Goal: Task Accomplishment & Management: Use online tool/utility

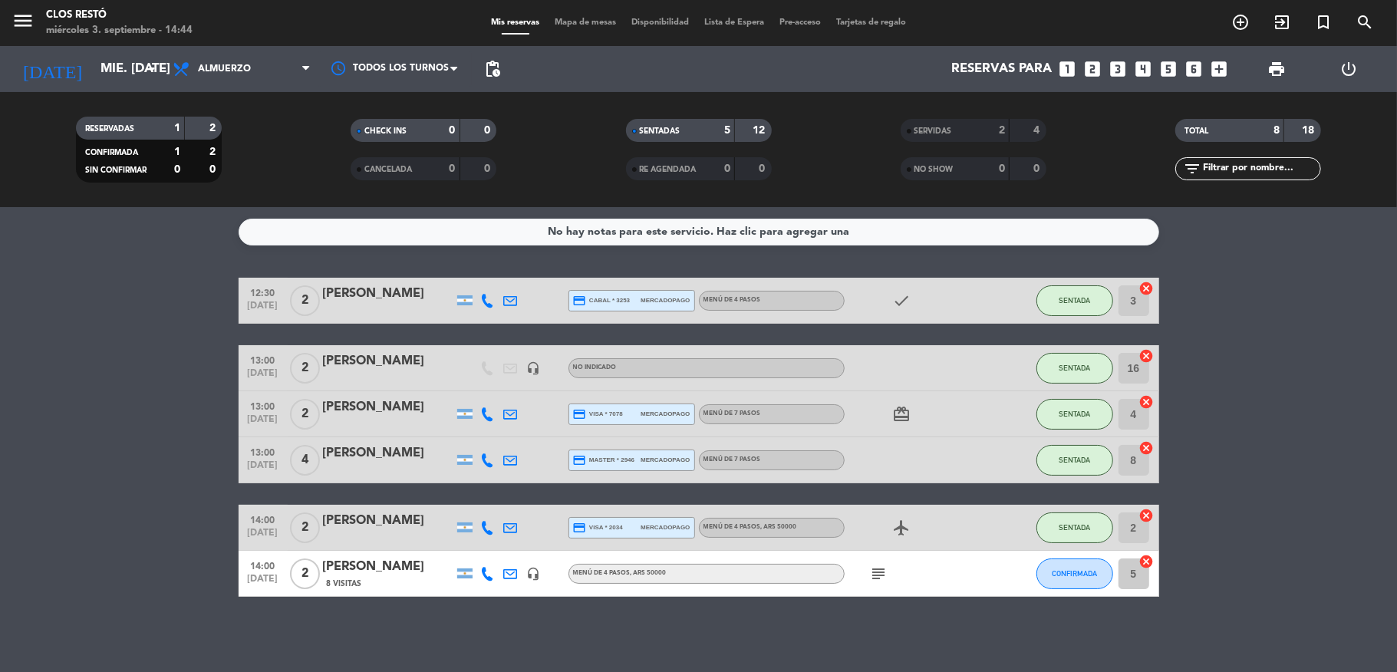
scroll to position [2, 0]
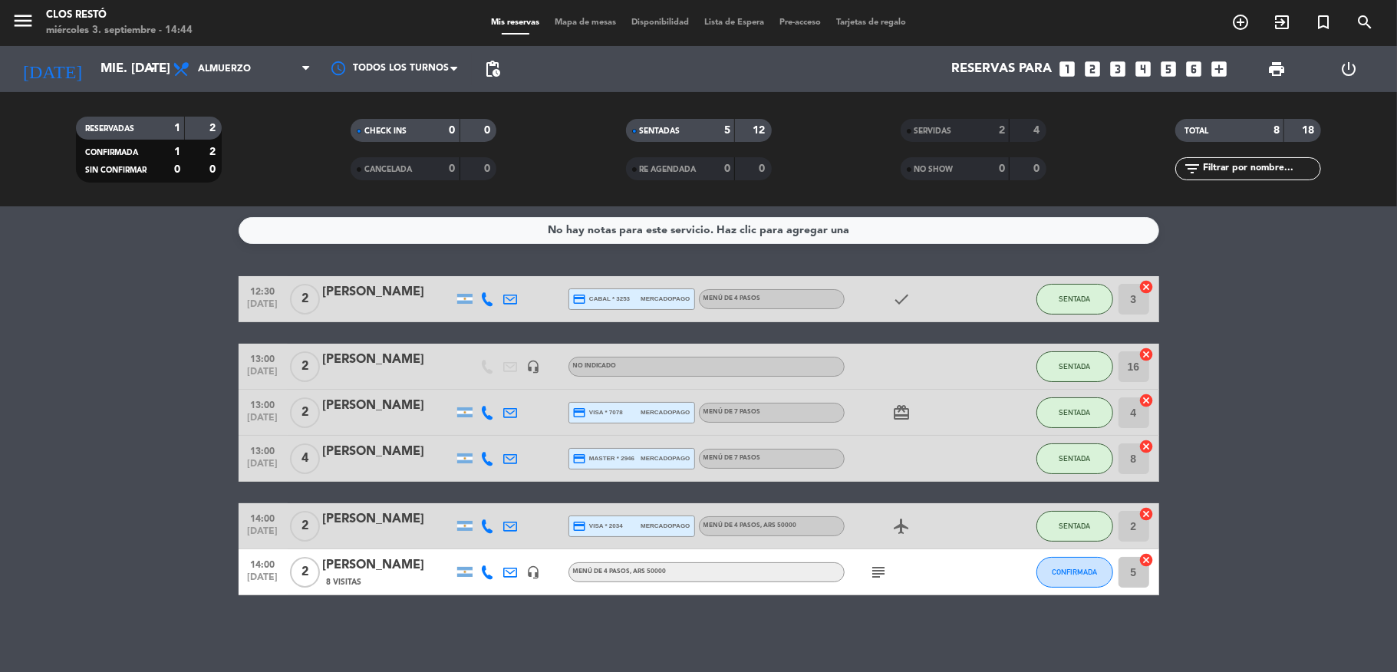
click at [875, 578] on icon "subject" at bounding box center [879, 572] width 18 height 18
click at [1066, 572] on span "CONFIRMADA" at bounding box center [1074, 572] width 45 height 8
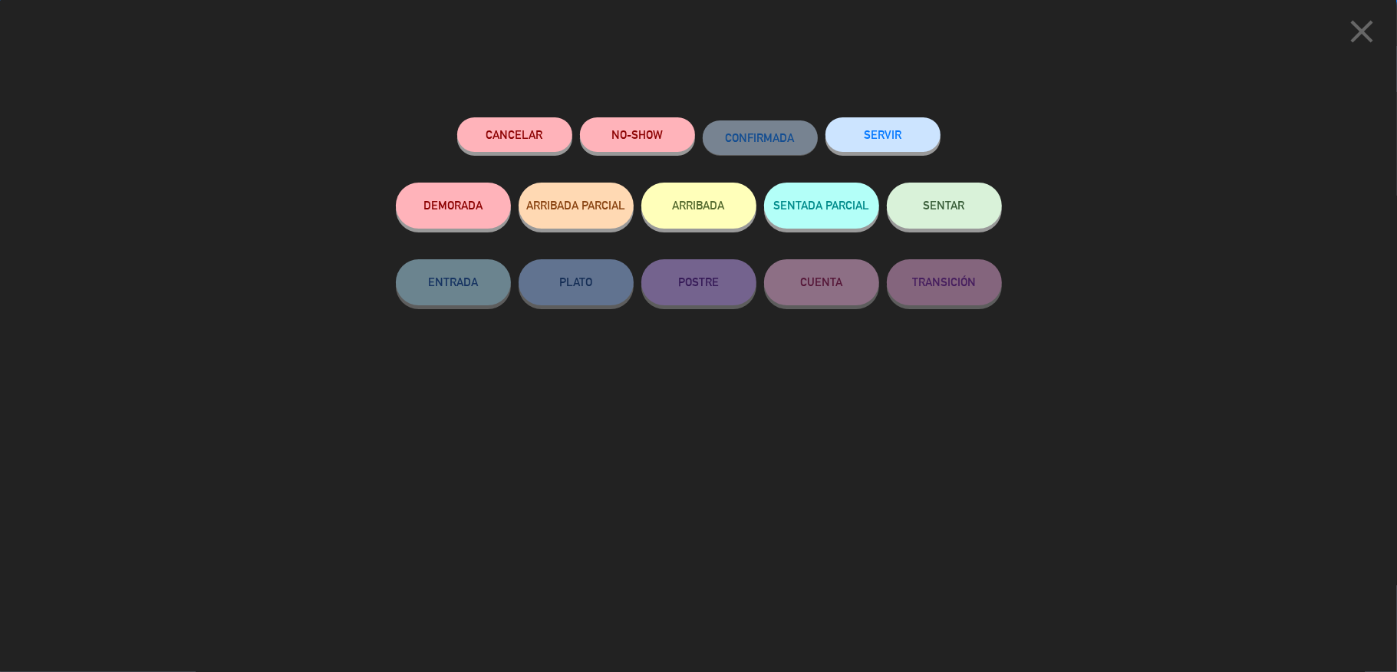
click at [927, 206] on span "SENTAR" at bounding box center [944, 205] width 41 height 13
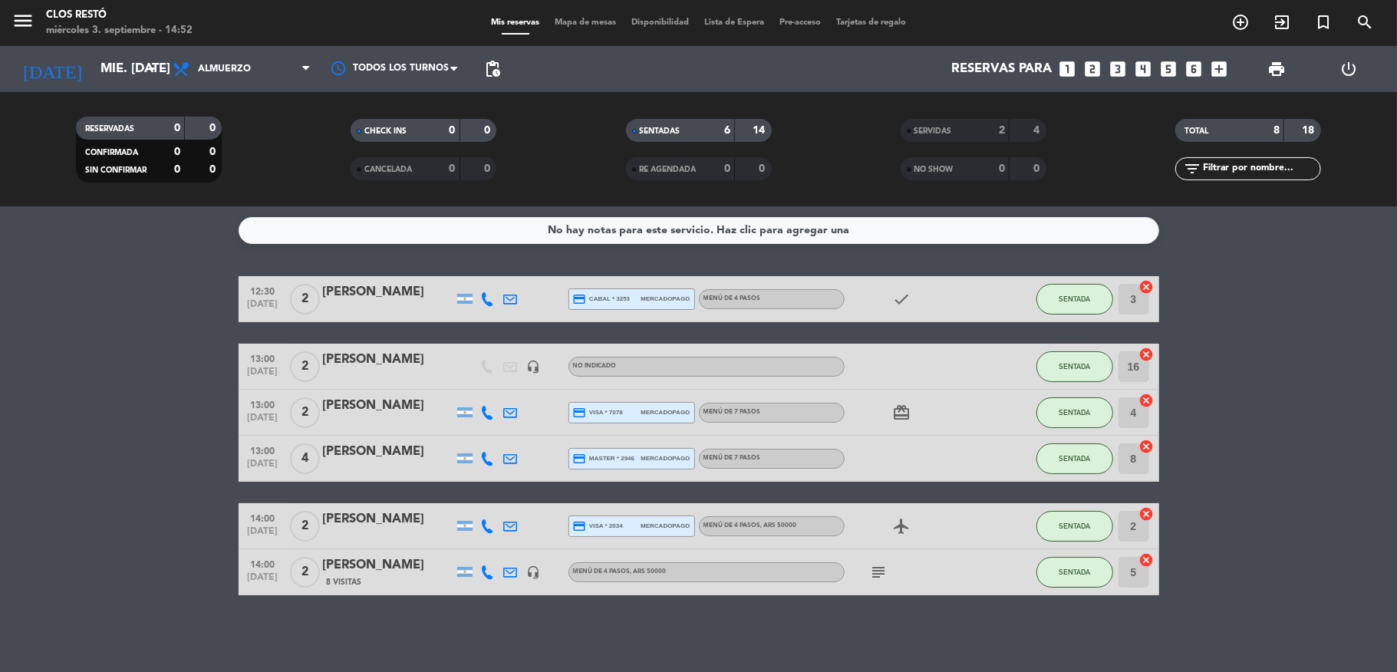
click at [870, 571] on icon "subject" at bounding box center [879, 572] width 18 height 18
click at [870, 568] on icon "subject" at bounding box center [879, 572] width 18 height 18
click at [362, 584] on div "8 Visitas" at bounding box center [388, 581] width 130 height 13
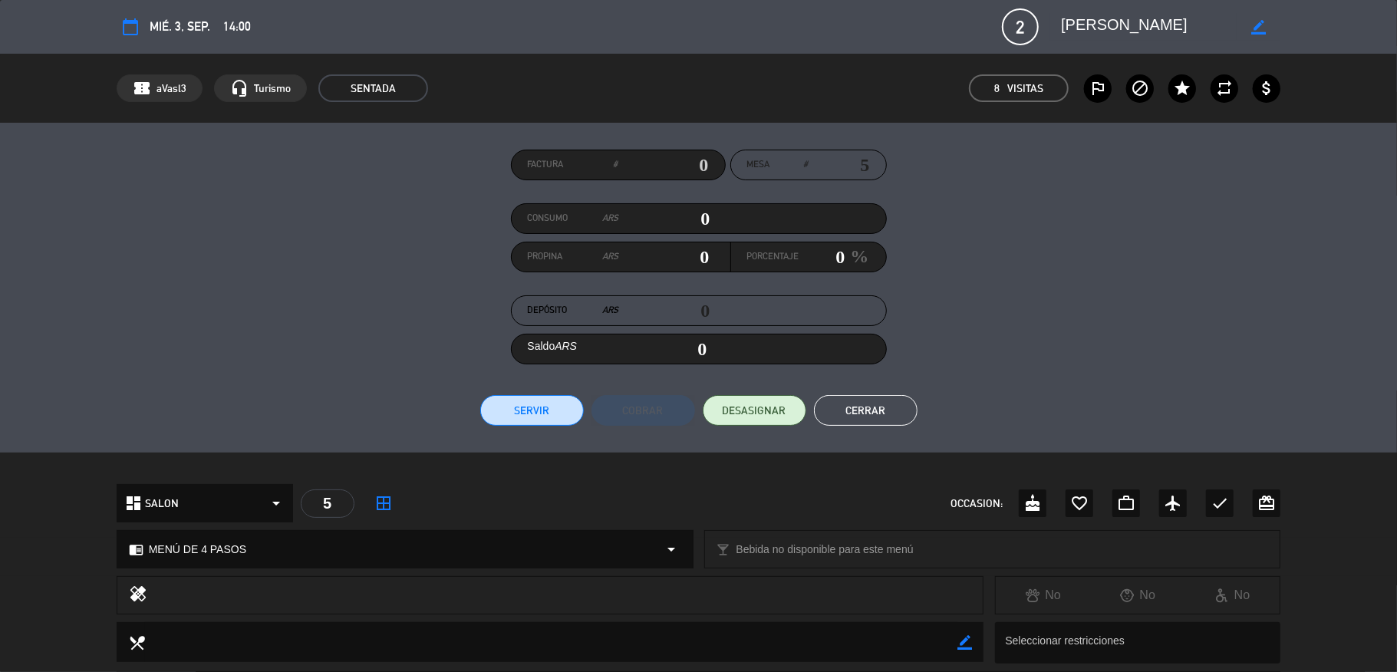
click at [703, 164] on div "Factura #" at bounding box center [618, 165] width 215 height 31
click at [697, 163] on input "text" at bounding box center [663, 164] width 91 height 23
type input "15-8677"
click at [535, 399] on button "Servir" at bounding box center [532, 410] width 104 height 31
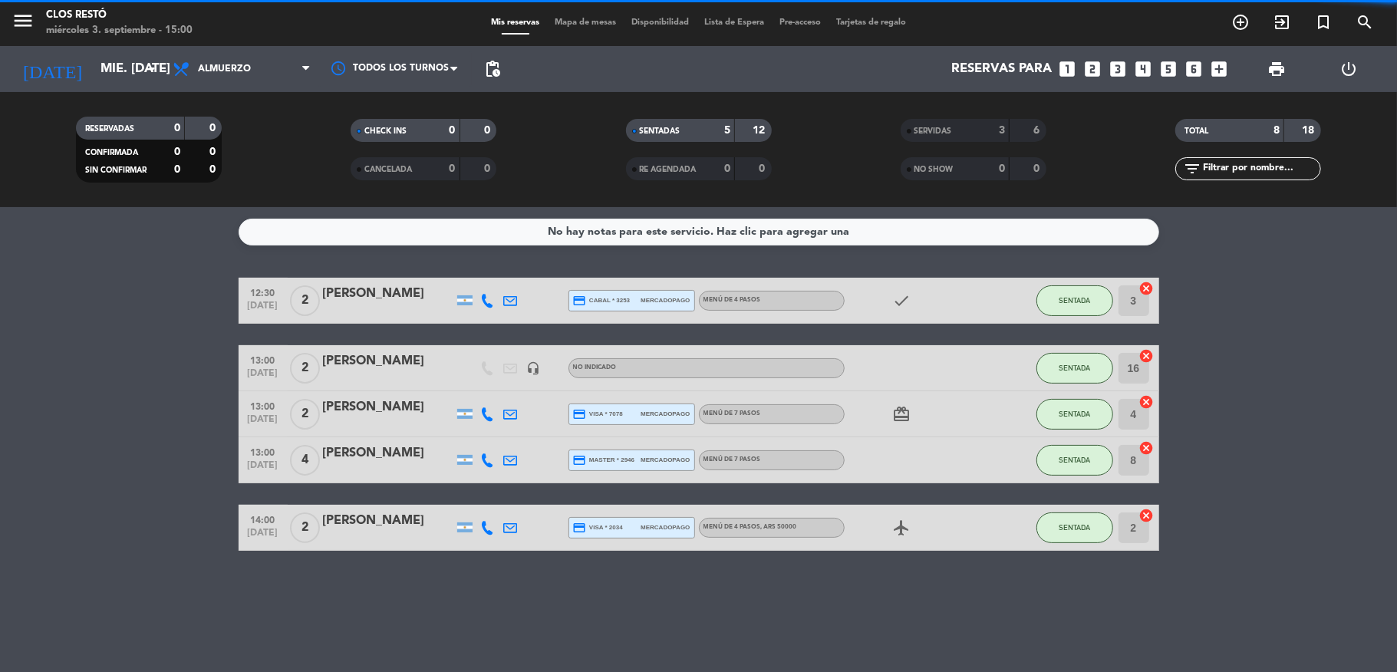
scroll to position [0, 0]
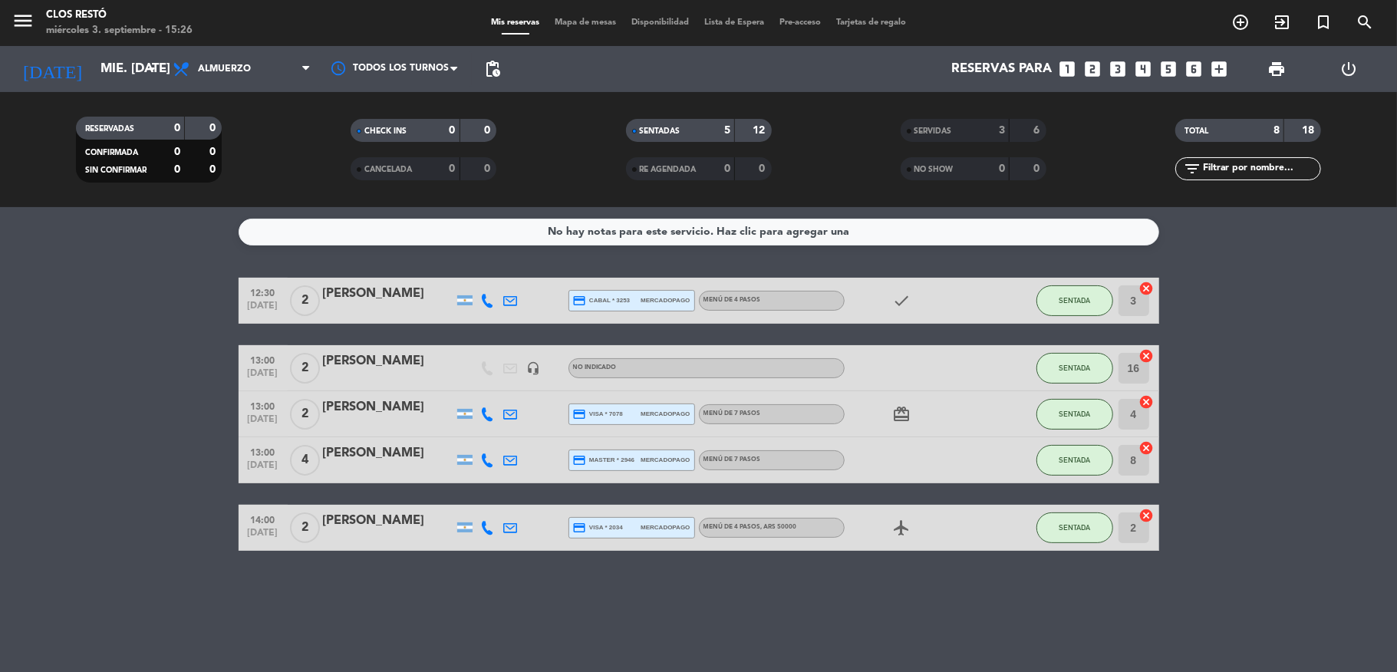
click at [390, 534] on div at bounding box center [388, 538] width 130 height 12
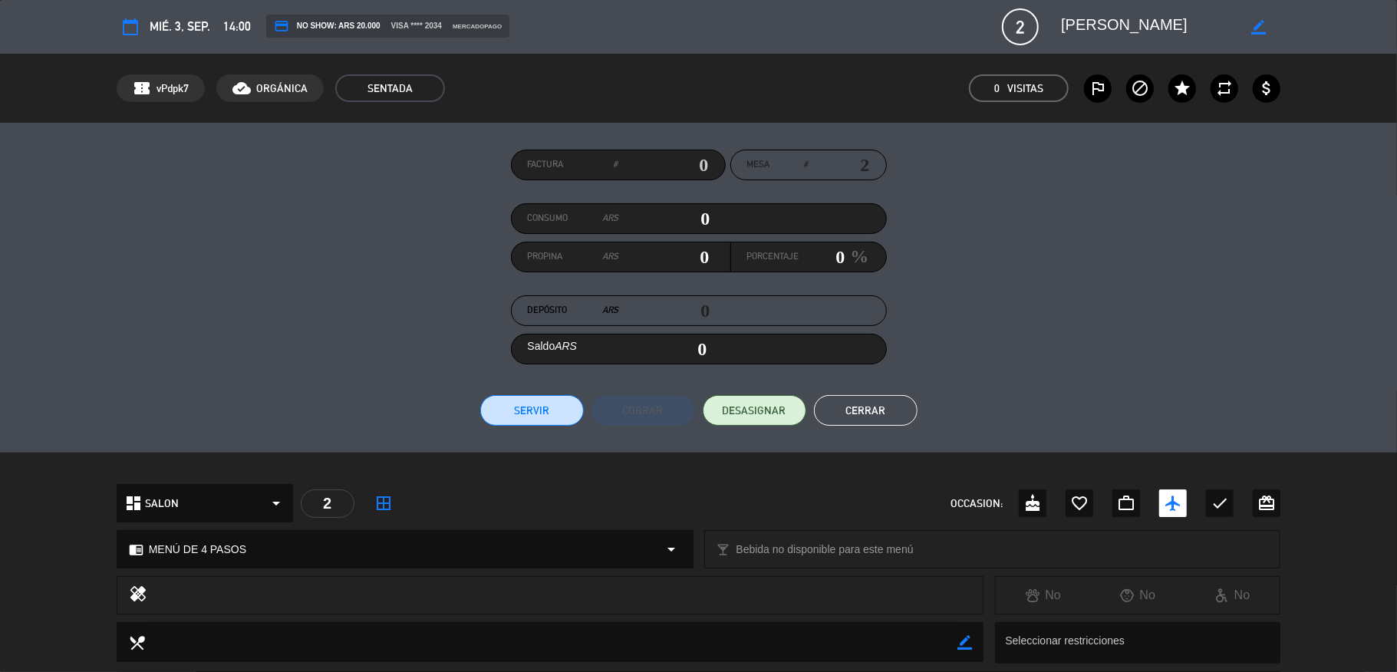
click at [700, 164] on div "Factura #" at bounding box center [618, 165] width 215 height 31
click at [693, 160] on input "text" at bounding box center [663, 164] width 91 height 23
type input "15-8678"
click at [558, 412] on button "Servir" at bounding box center [532, 410] width 104 height 31
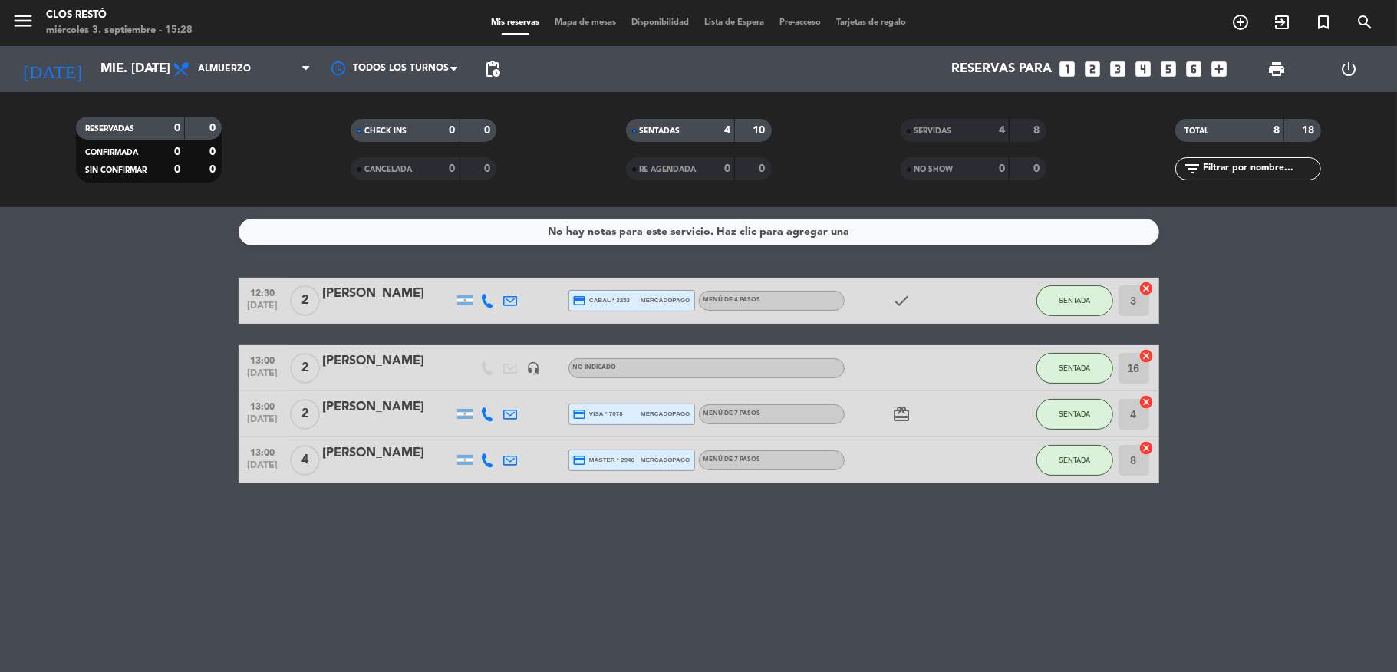
click at [359, 285] on div "[PERSON_NAME]" at bounding box center [388, 294] width 130 height 20
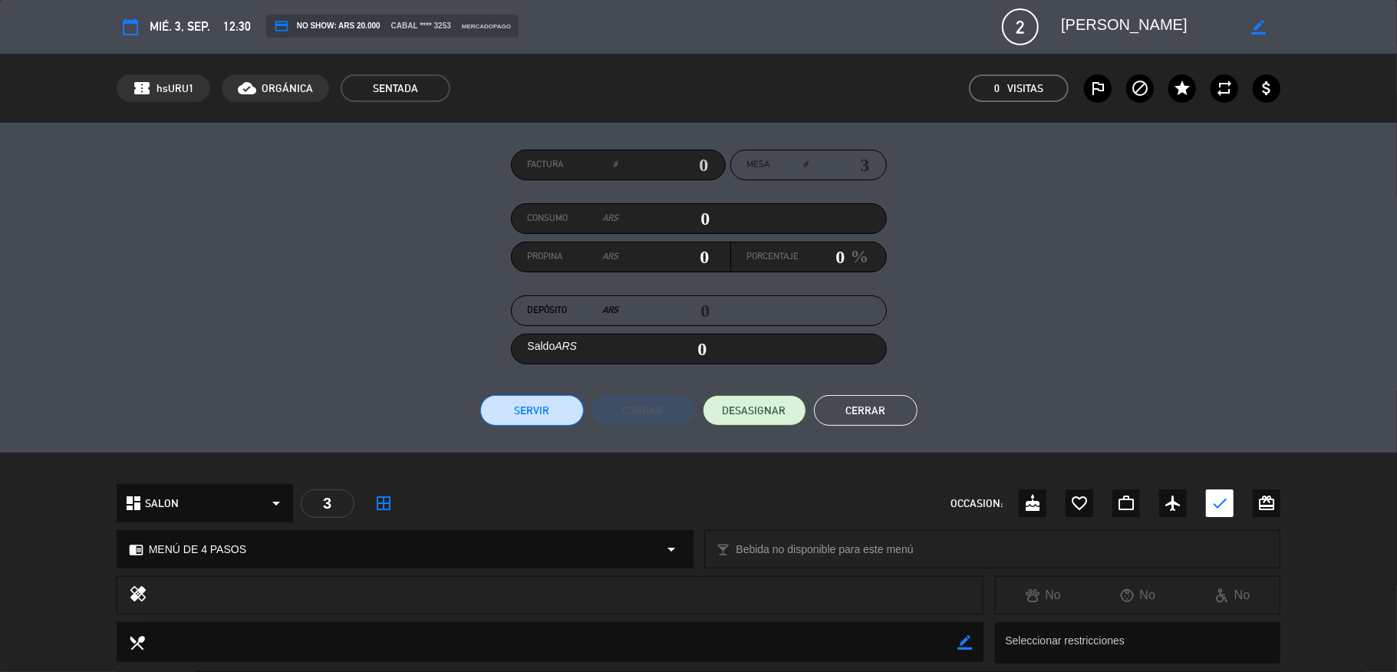
click at [698, 163] on input "text" at bounding box center [663, 164] width 91 height 23
type input "15-8679"
click at [538, 407] on button "Servir" at bounding box center [532, 410] width 104 height 31
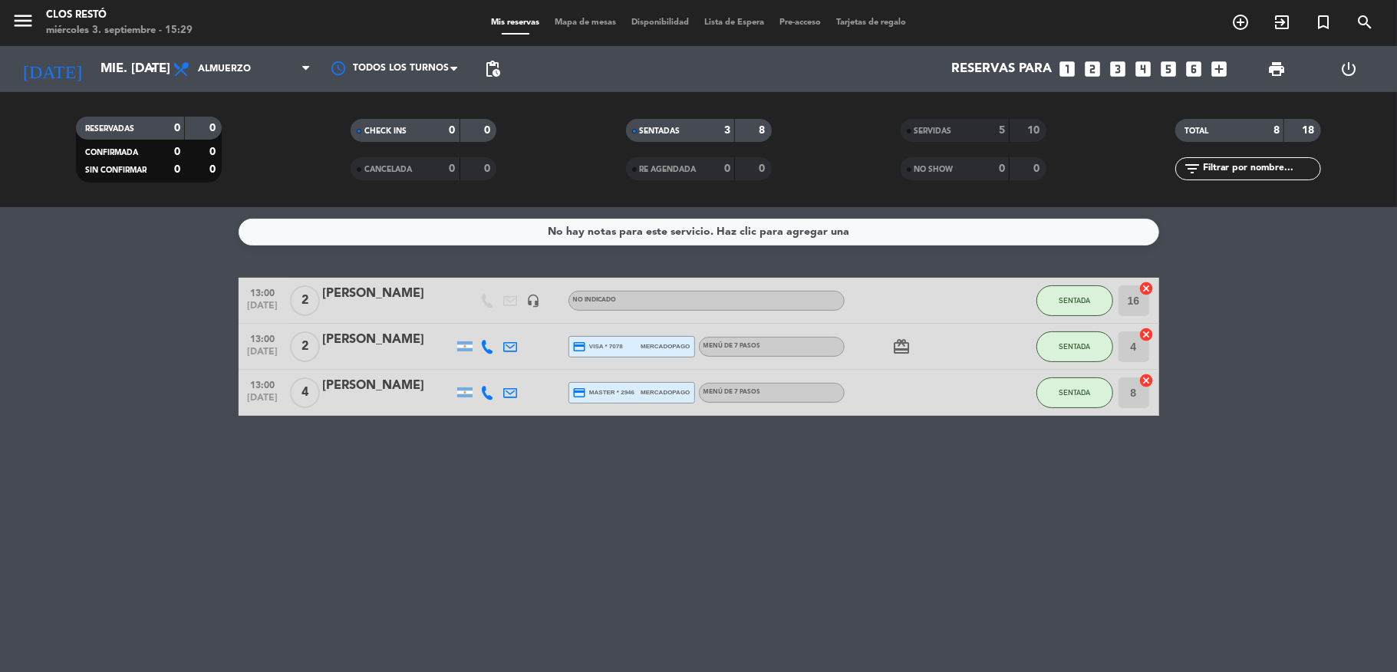
click at [372, 293] on div "[PERSON_NAME]" at bounding box center [388, 294] width 130 height 20
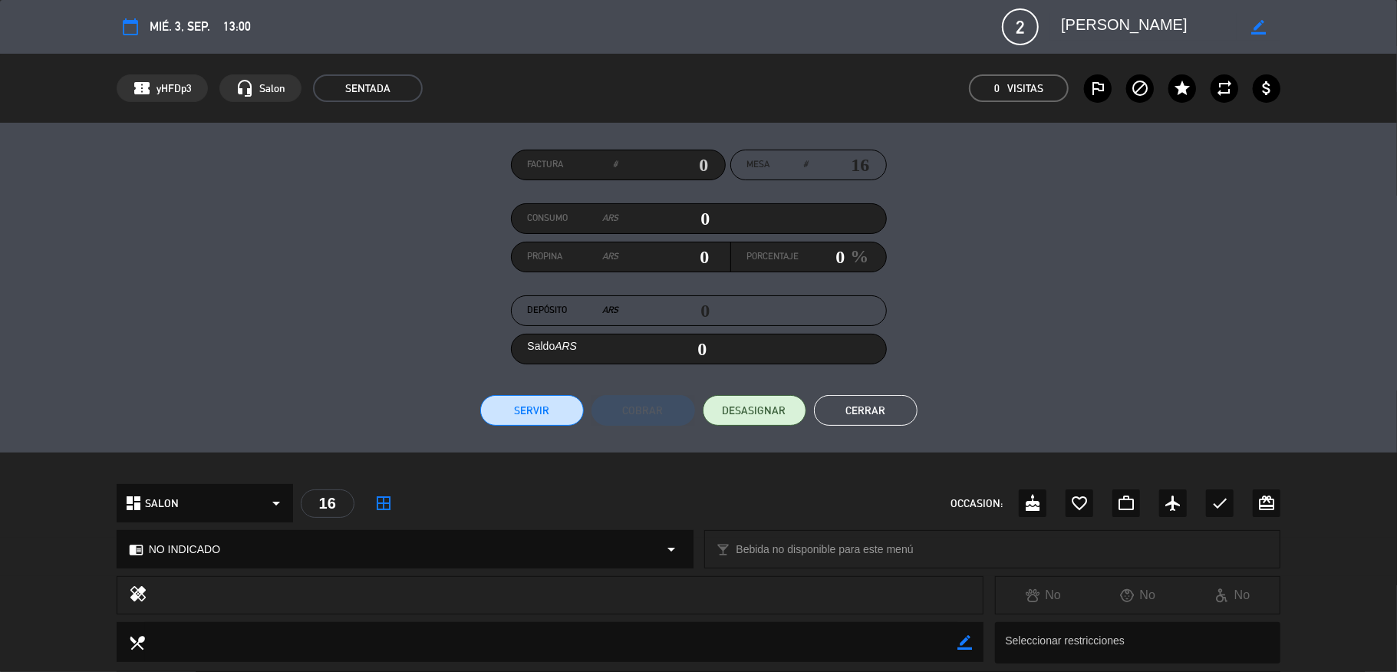
click at [697, 158] on input "text" at bounding box center [663, 164] width 91 height 23
type input "15-8680"
click at [548, 410] on button "Servir" at bounding box center [532, 410] width 104 height 31
